Goal: Information Seeking & Learning: Learn about a topic

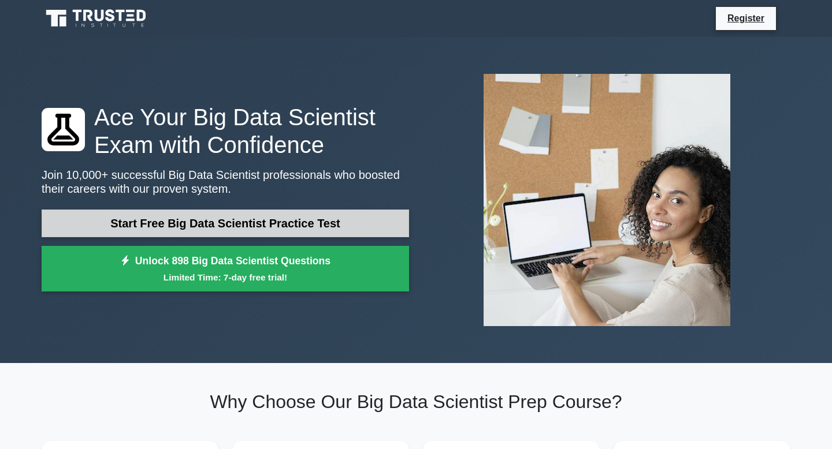
click at [181, 230] on link "Start Free Big Data Scientist Practice Test" at bounding box center [225, 224] width 367 height 28
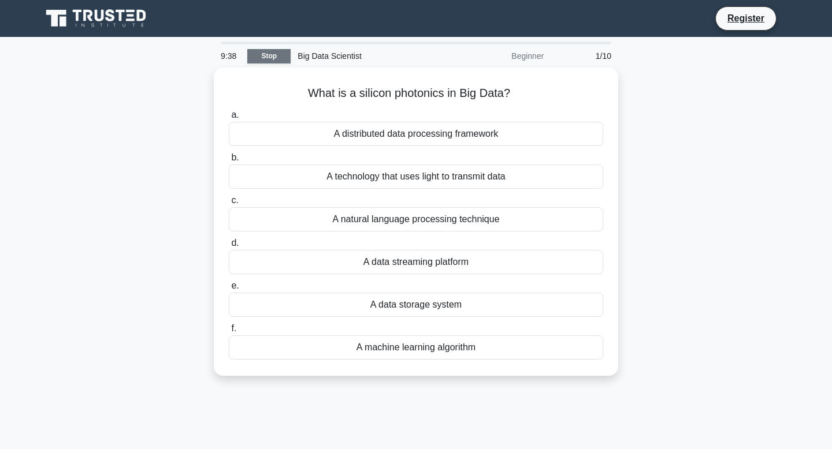
click at [274, 58] on link "Stop" at bounding box center [268, 56] width 43 height 14
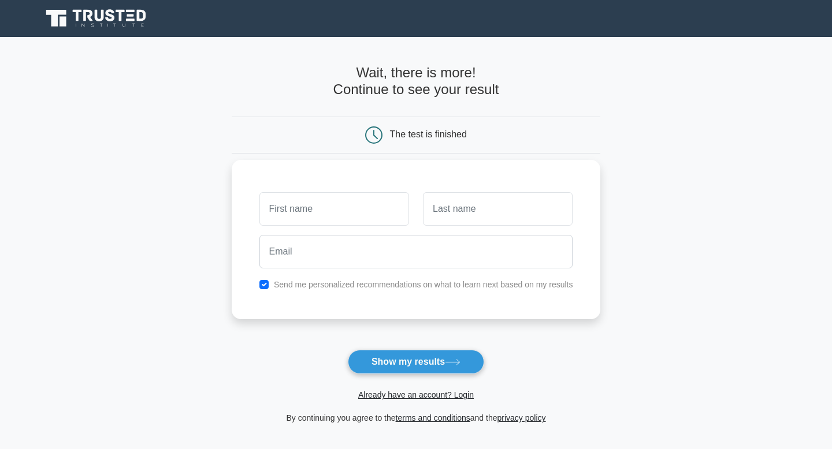
click at [311, 205] on input "text" at bounding box center [334, 209] width 150 height 34
click at [219, 53] on main "Wait, there is more! Continue to see your result The test is finished and the" at bounding box center [416, 245] width 832 height 416
click at [101, 14] on icon at bounding box center [97, 19] width 111 height 22
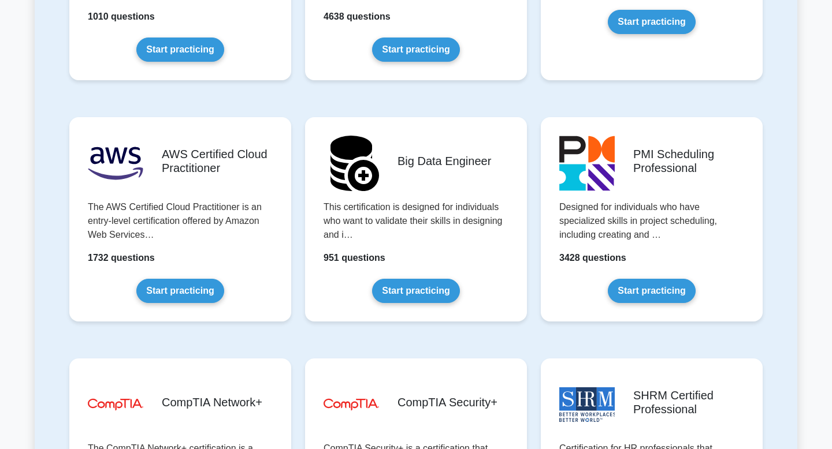
scroll to position [1854, 0]
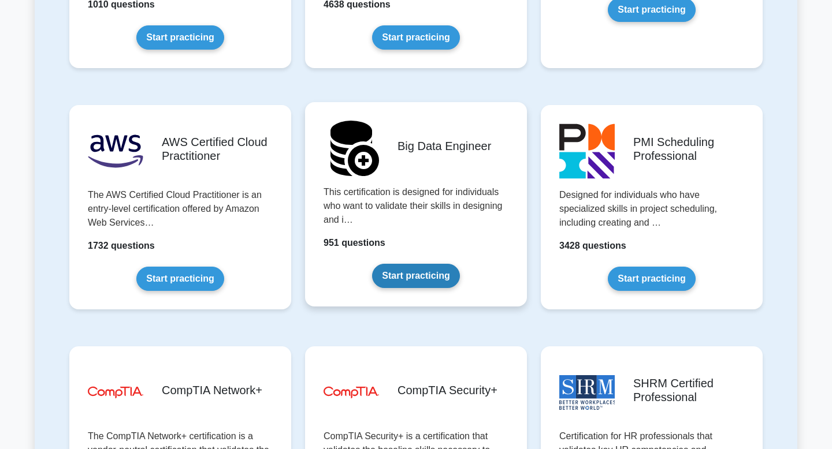
click at [386, 264] on link "Start practicing" at bounding box center [415, 276] width 87 height 24
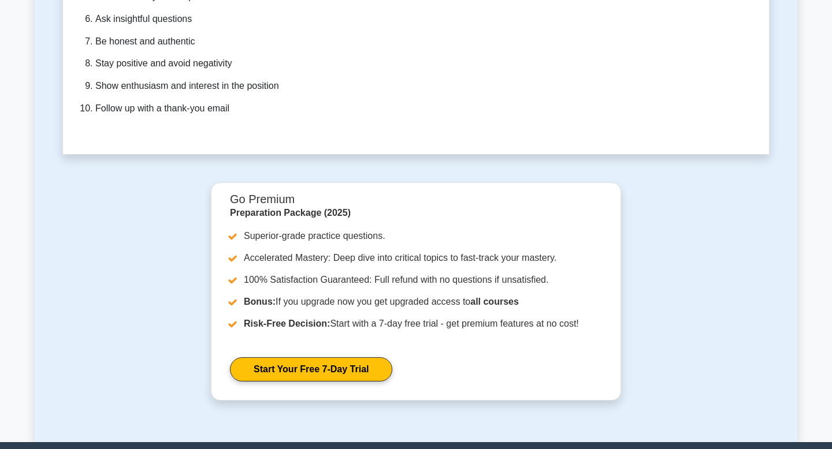
scroll to position [3395, 0]
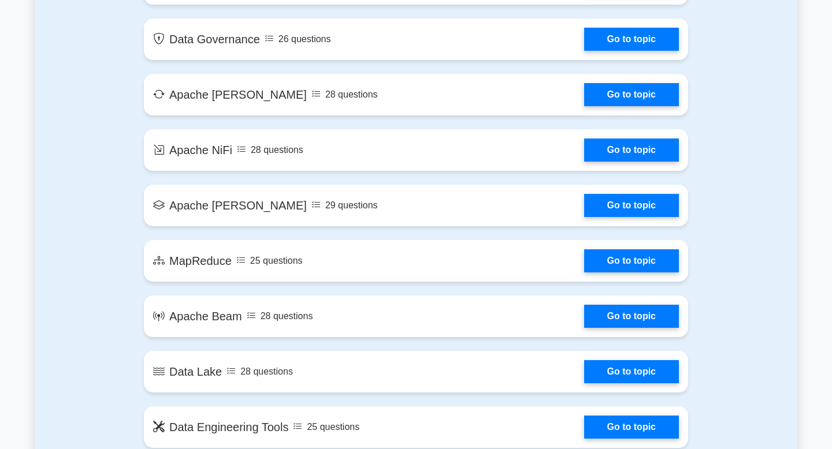
scroll to position [1185, 0]
